Goal: Navigation & Orientation: Find specific page/section

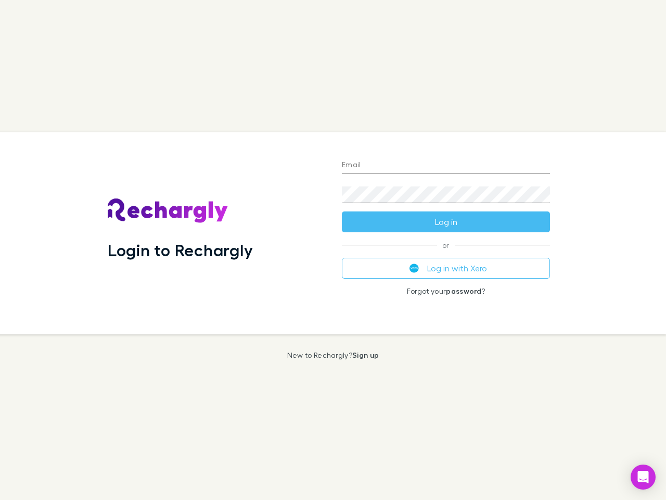
click at [333, 250] on div "Login to Rechargly" at bounding box center [216, 233] width 234 height 202
click at [446, 165] on input "Email" at bounding box center [446, 165] width 208 height 17
click at [446, 222] on form "Email Password Log in" at bounding box center [446, 190] width 208 height 83
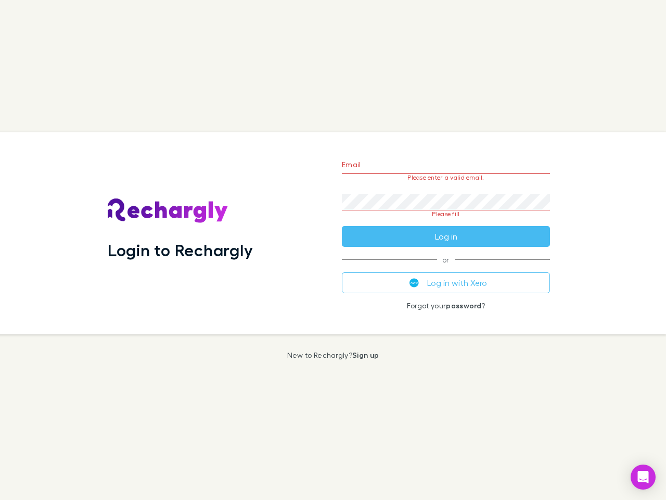
click at [446, 268] on div "Email Please enter a valid email. Password Please fill Log in or Log in with Xe…" at bounding box center [446, 233] width 225 height 202
click at [643, 477] on icon "Open Intercom Messenger" at bounding box center [643, 476] width 11 height 12
